Goal: Obtain resource: Download file/media

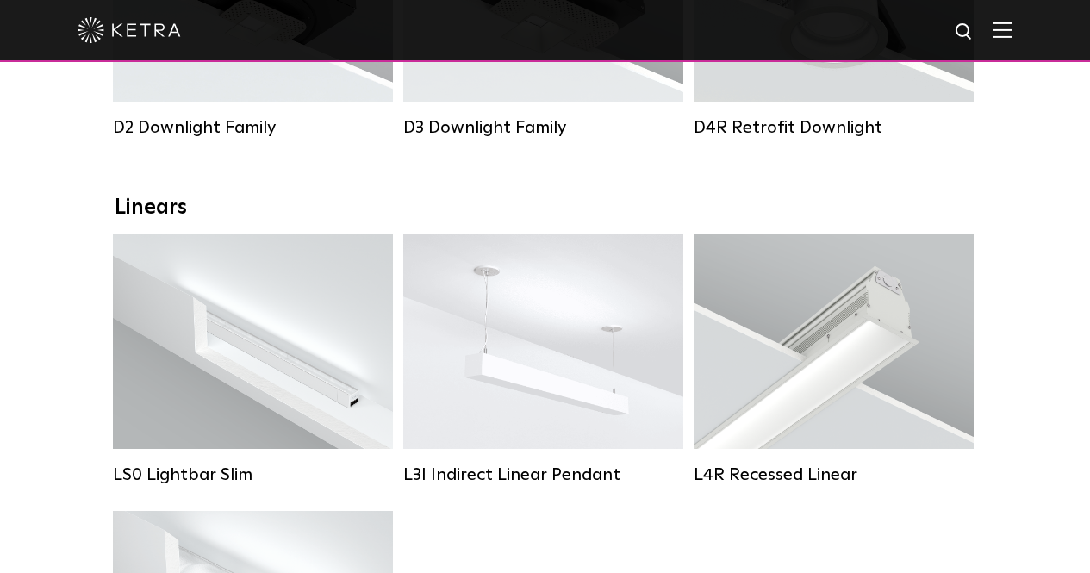
scroll to position [345, 0]
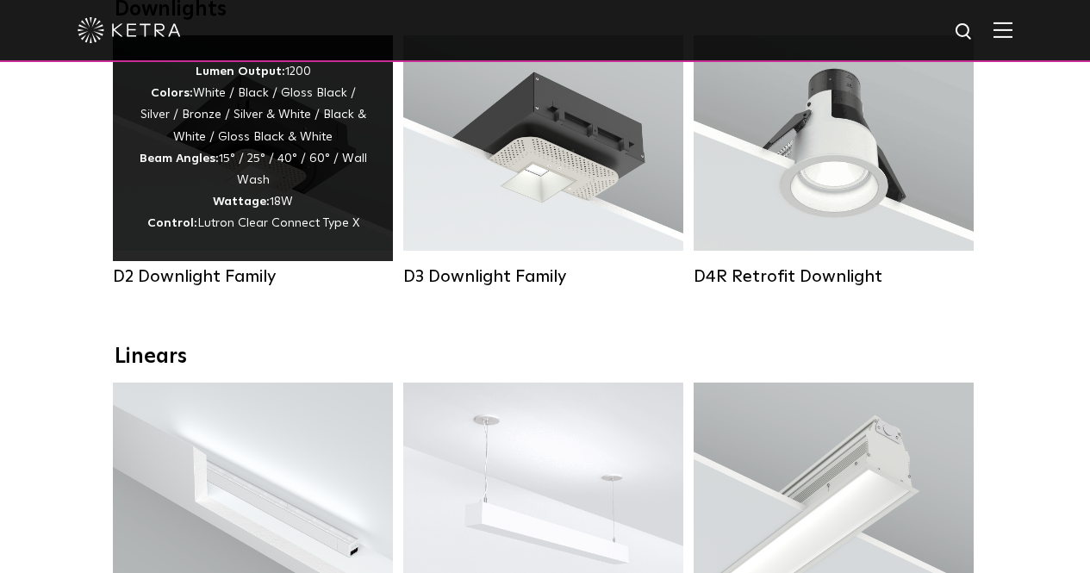
click at [211, 287] on div "D2 Downlight Family" at bounding box center [253, 276] width 280 height 21
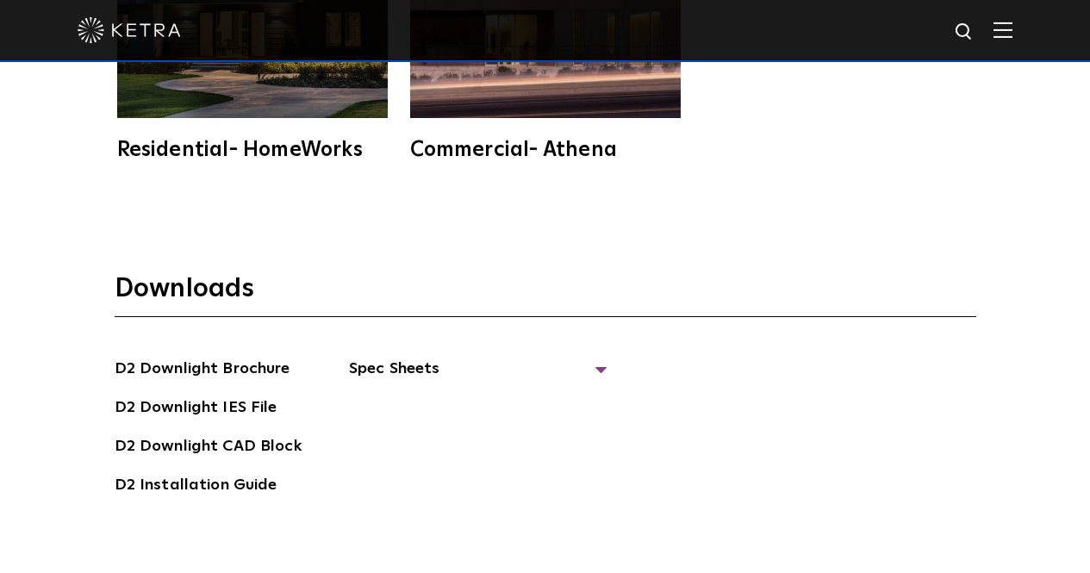
scroll to position [4223, 0]
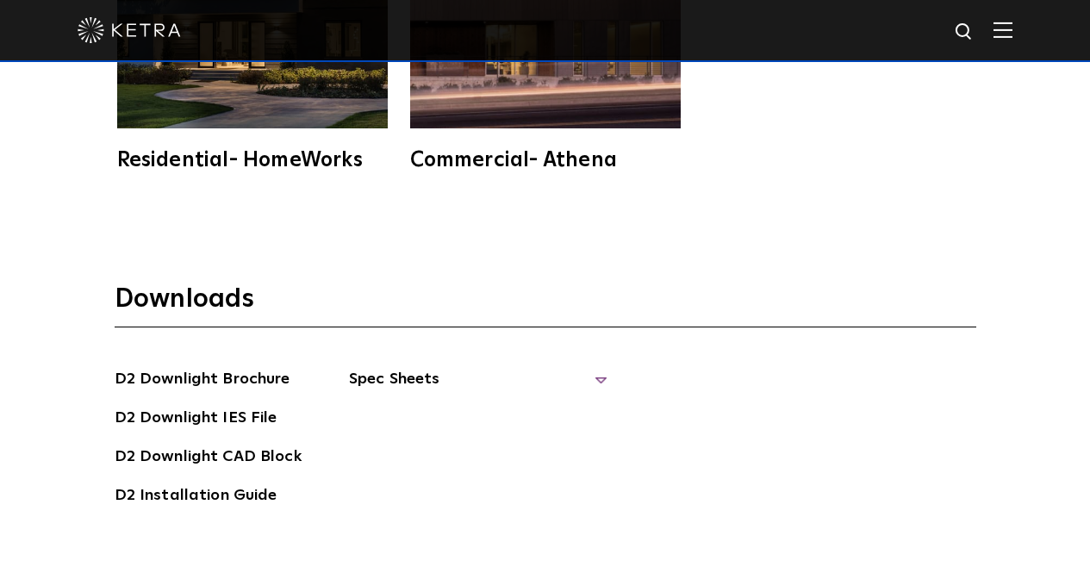
click at [592, 367] on span "Spec Sheets" at bounding box center [478, 386] width 259 height 38
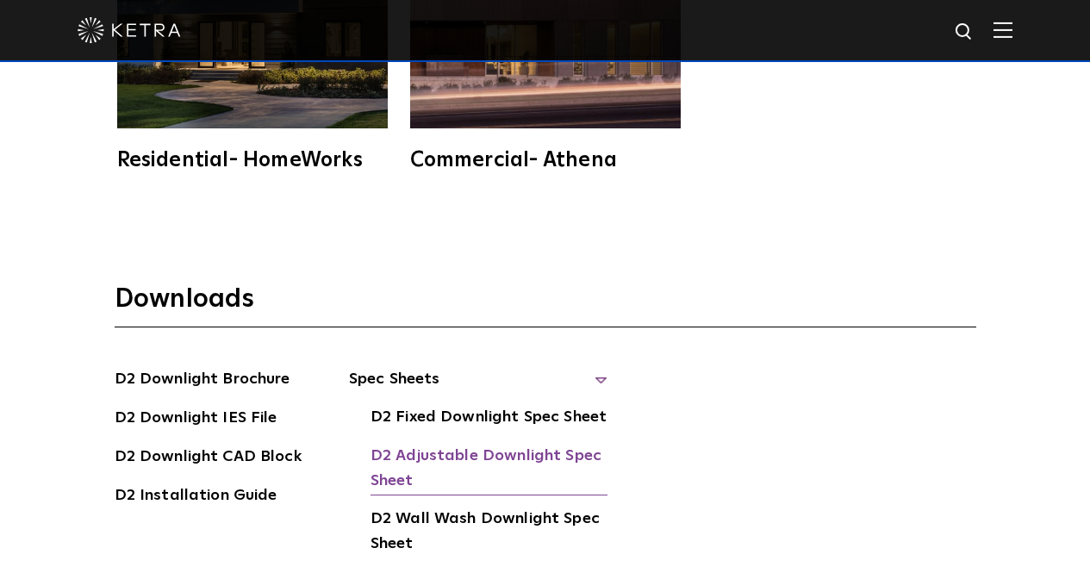
click at [484, 444] on link "D2 Adjustable Downlight Spec Sheet" at bounding box center [489, 470] width 237 height 53
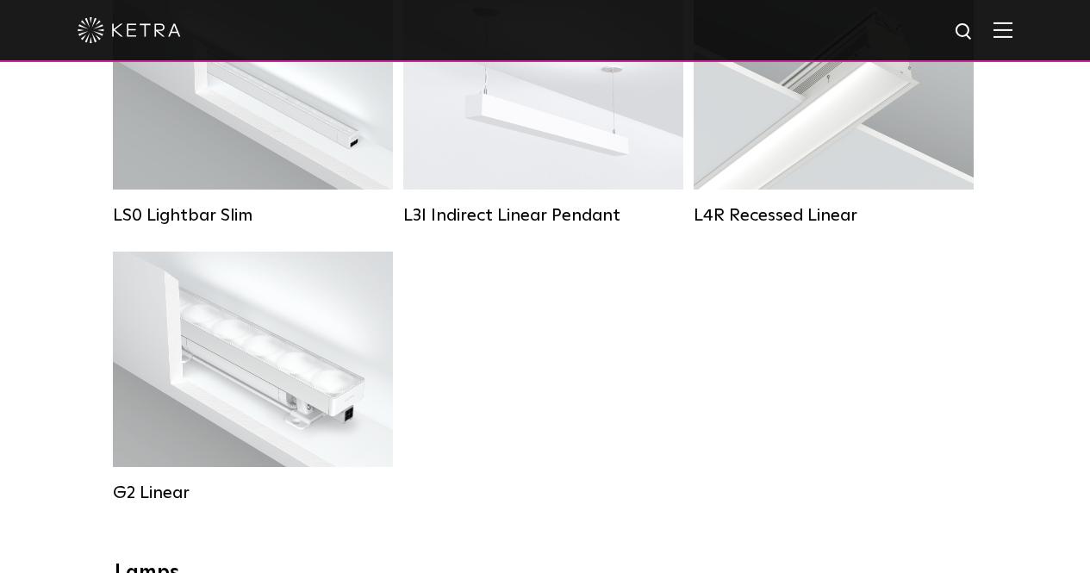
scroll to position [689, 0]
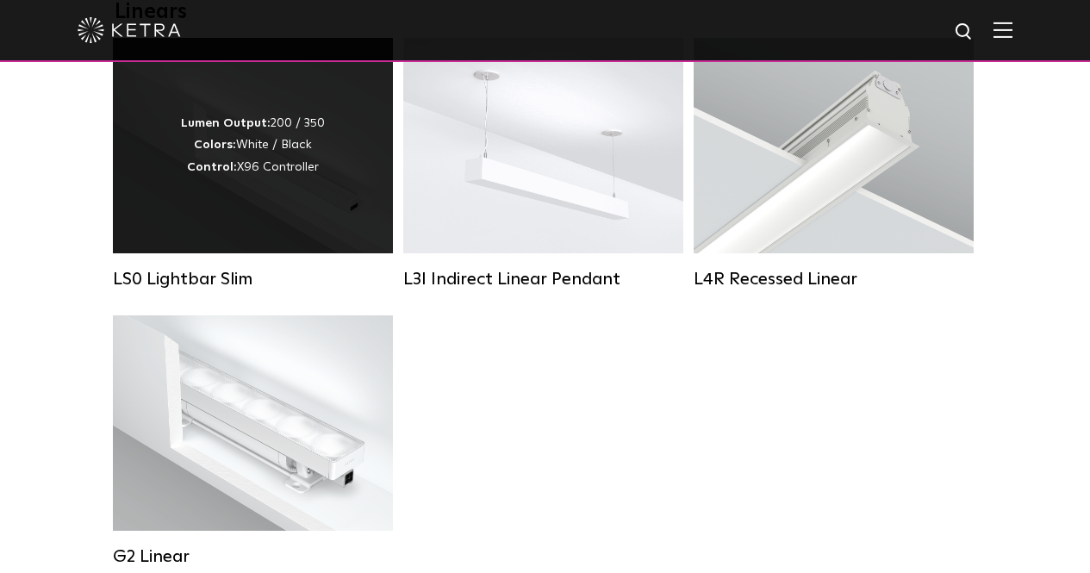
click at [237, 233] on div "Lumen Output: 200 / 350 Colors: White / Black Control: X96 Controller" at bounding box center [253, 145] width 280 height 215
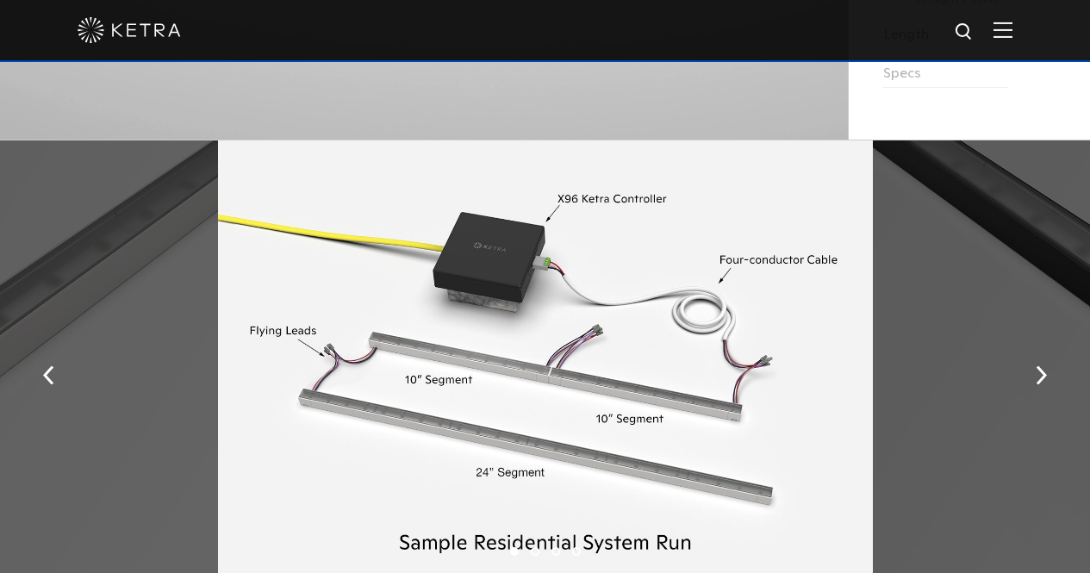
scroll to position [1810, 0]
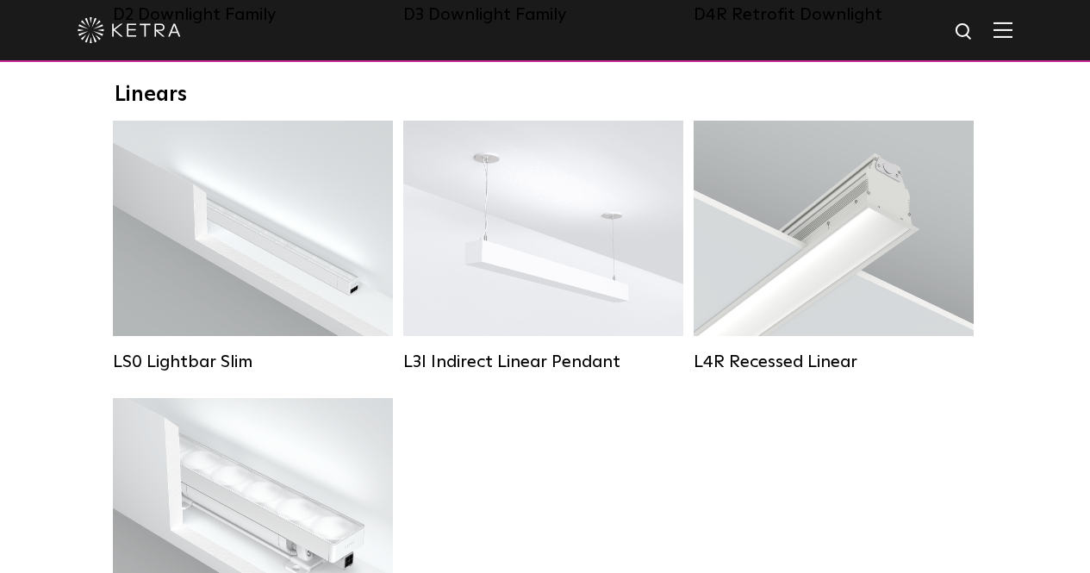
scroll to position [689, 0]
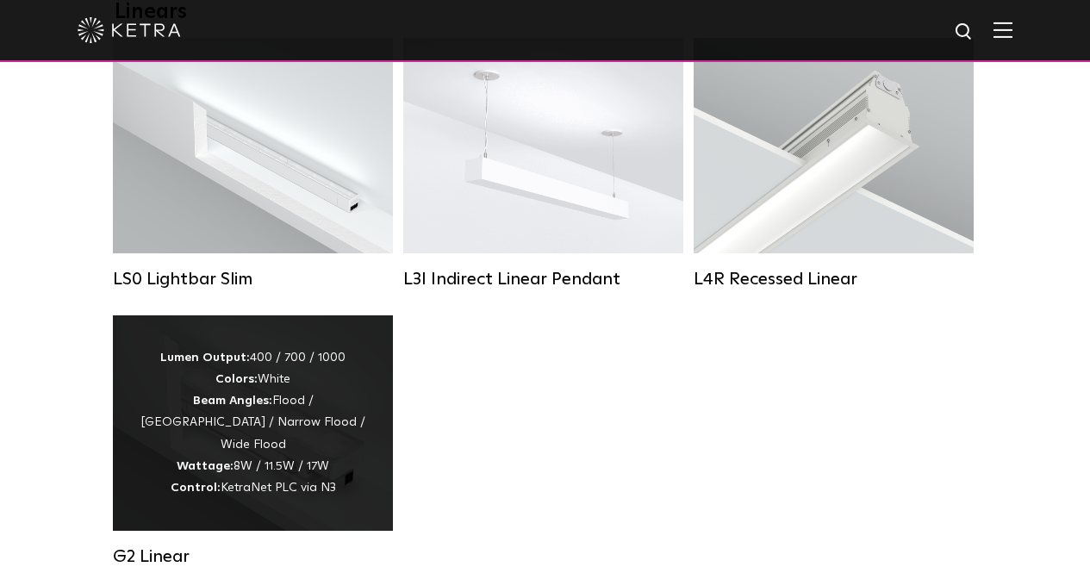
click at [286, 459] on div "Lumen Output: 400 / 700 / 1000 Colors: White Beam Angles: Flood / Graze / Narro…" at bounding box center [253, 423] width 228 height 152
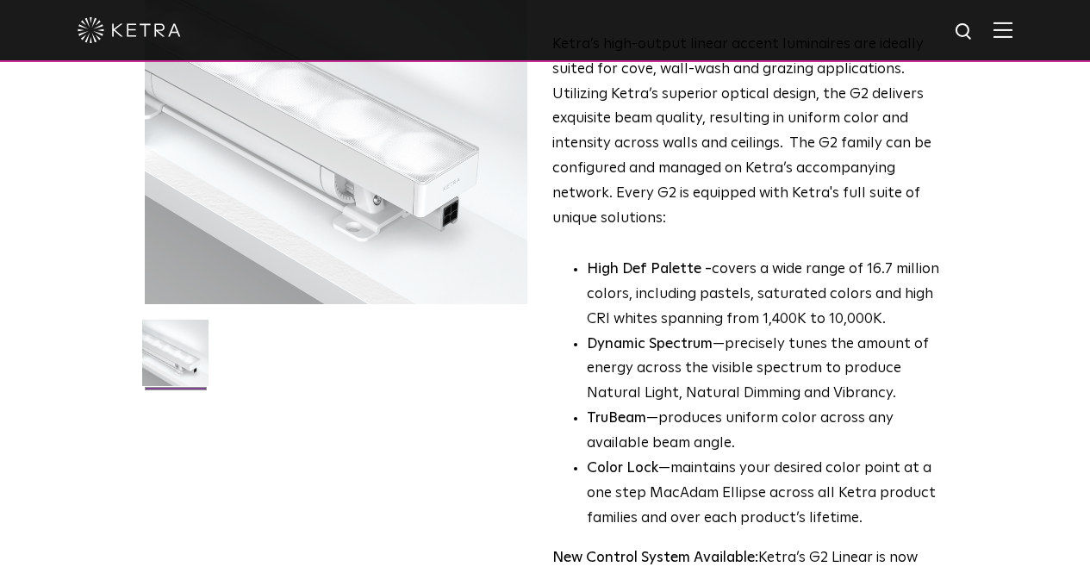
scroll to position [431, 0]
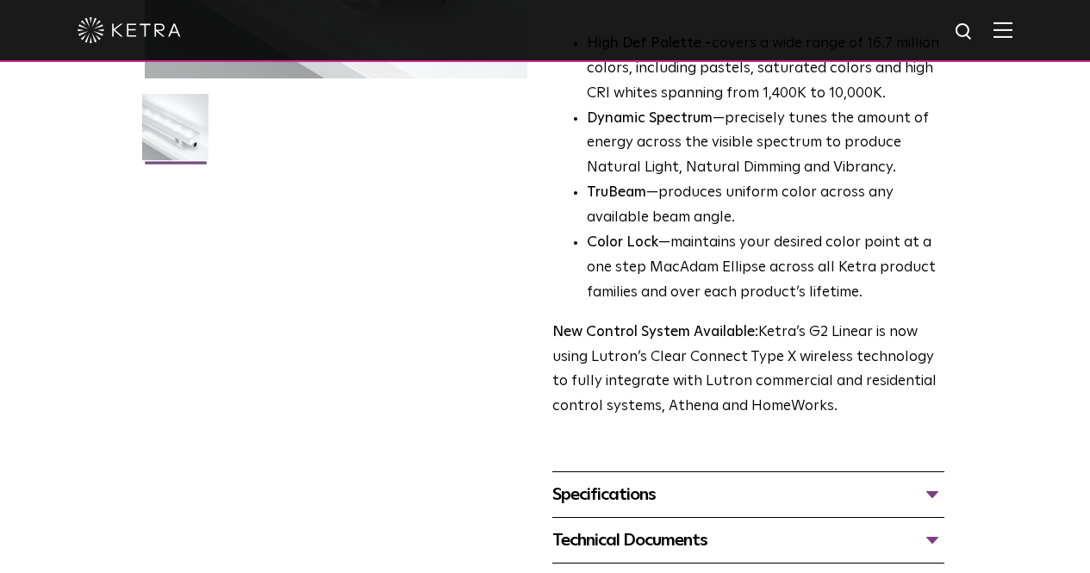
click at [595, 481] on div "Specifications" at bounding box center [748, 495] width 392 height 28
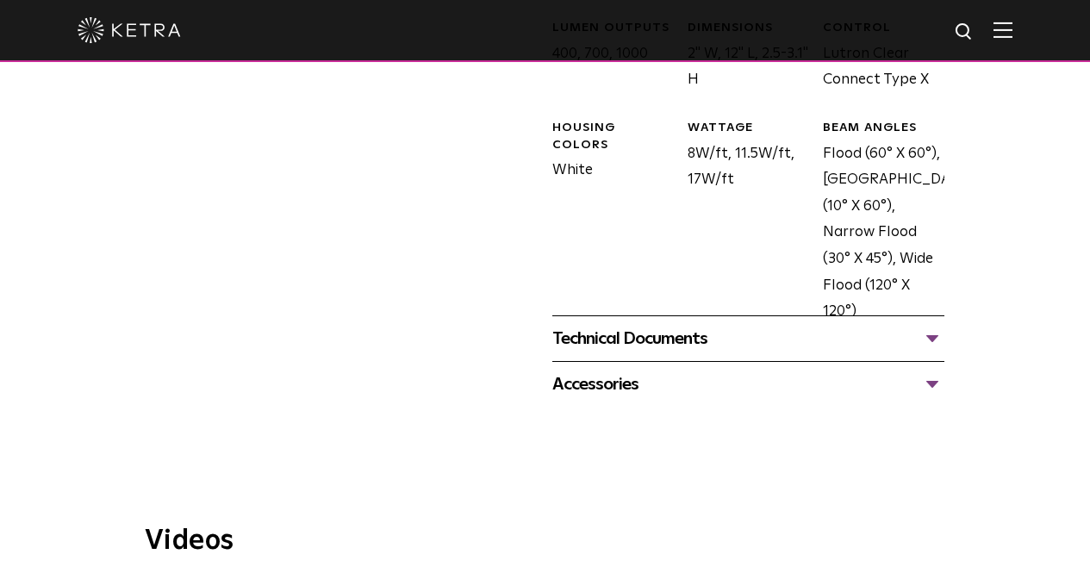
scroll to position [948, 0]
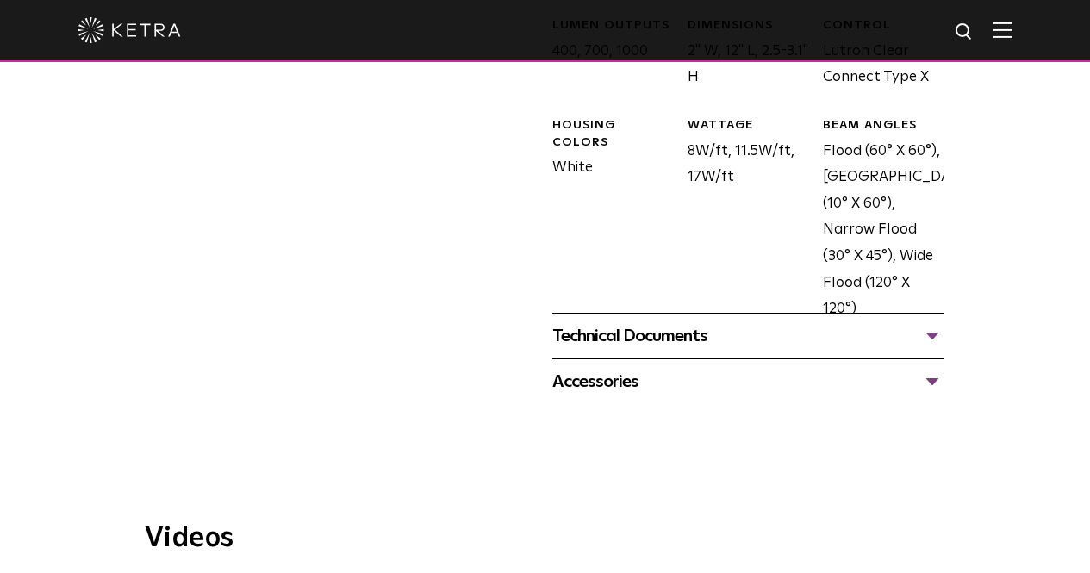
click at [623, 322] on div "Technical Documents" at bounding box center [748, 336] width 392 height 28
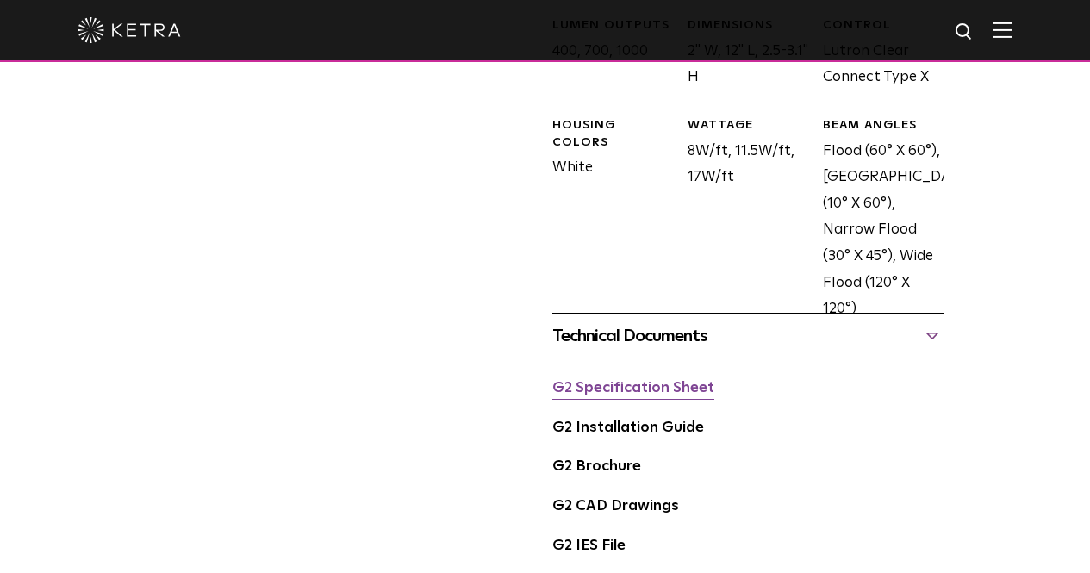
click at [622, 381] on link "G2 Specification Sheet" at bounding box center [633, 388] width 162 height 15
